Goal: Information Seeking & Learning: Learn about a topic

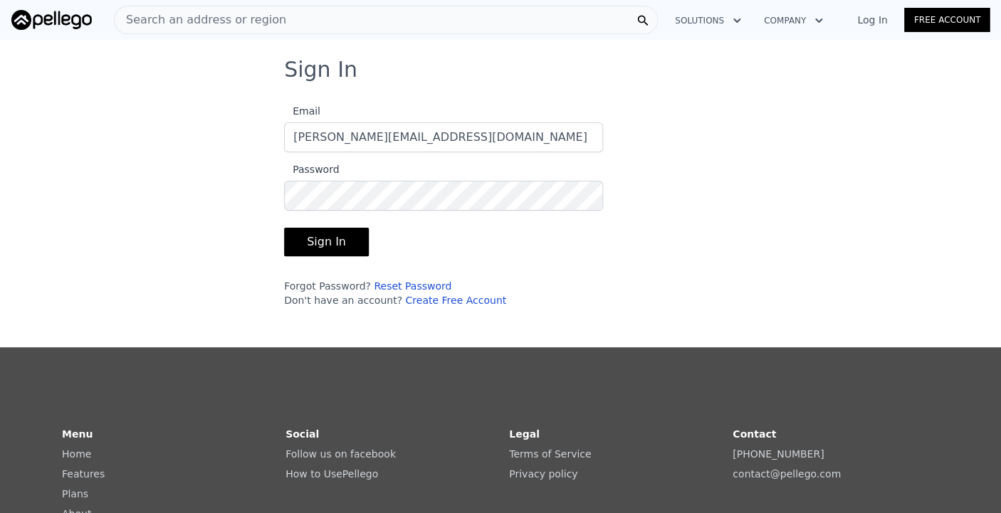
type input "[PERSON_NAME][EMAIL_ADDRESS][DOMAIN_NAME]"
click at [330, 240] on button "Sign In" at bounding box center [326, 242] width 85 height 28
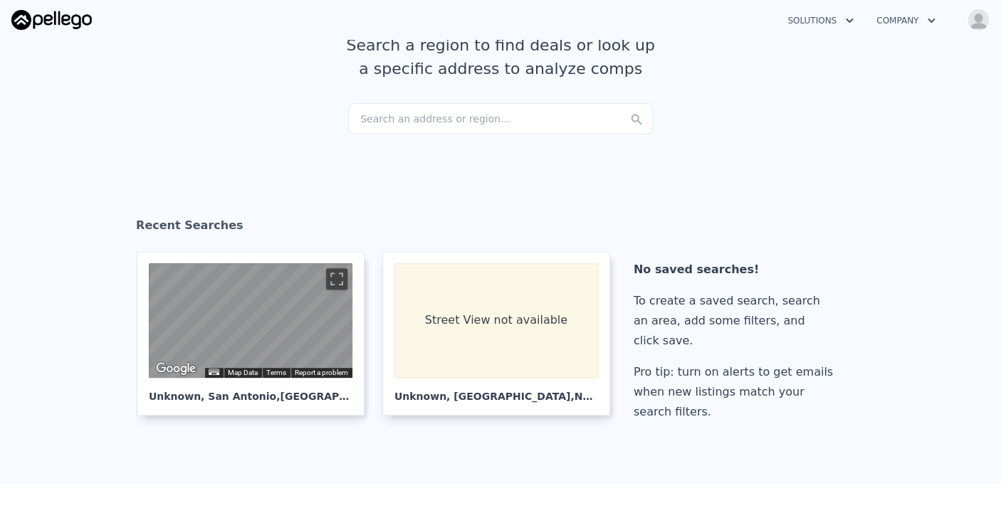
scroll to position [103, 0]
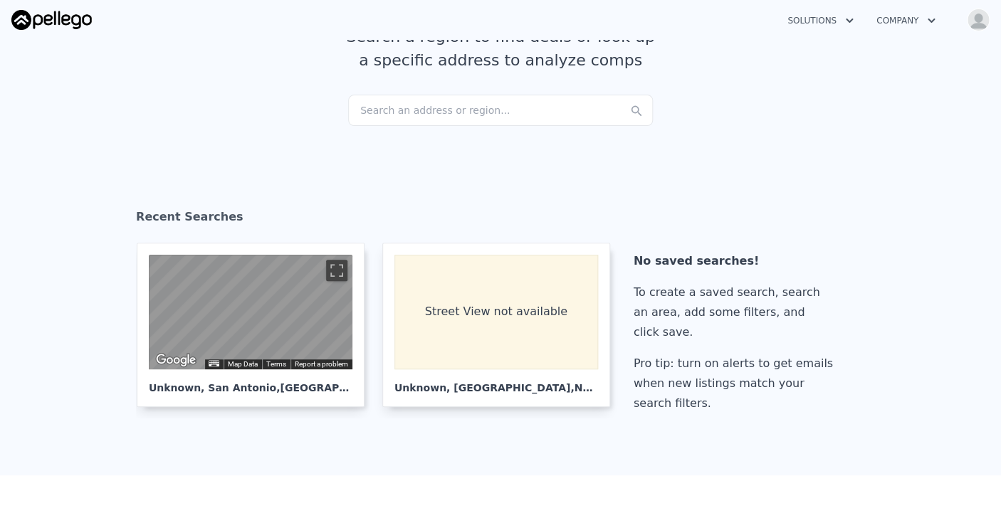
click at [421, 112] on div "Search an address or region..." at bounding box center [500, 110] width 305 height 31
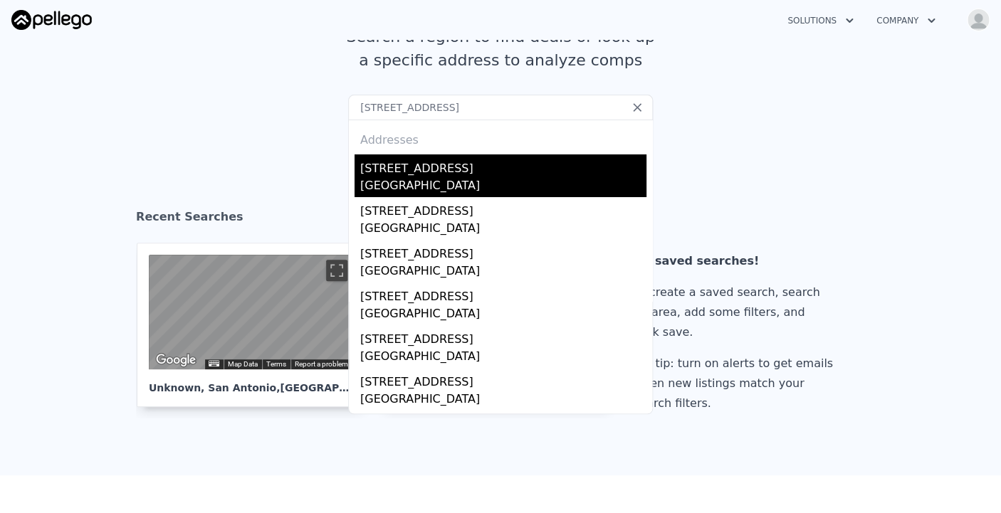
type input "[STREET_ADDRESS]"
click at [424, 165] on div "[STREET_ADDRESS]" at bounding box center [503, 165] width 286 height 23
